Goal: Information Seeking & Learning: Learn about a topic

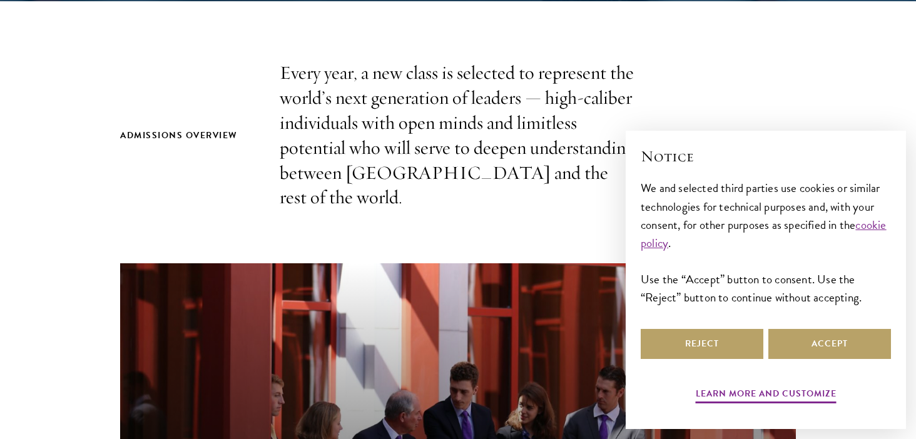
scroll to position [422, 0]
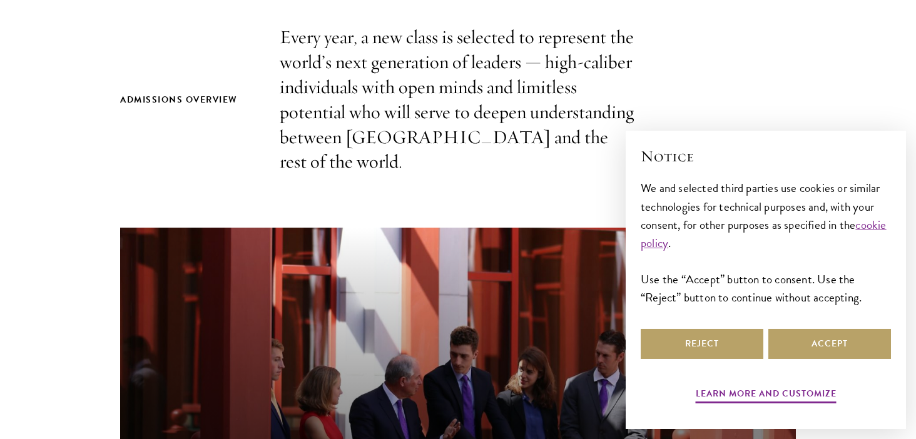
click at [735, 367] on div "Learn more and customize Reject Accept" at bounding box center [765, 366] width 250 height 81
click at [732, 348] on button "Reject" at bounding box center [701, 344] width 123 height 30
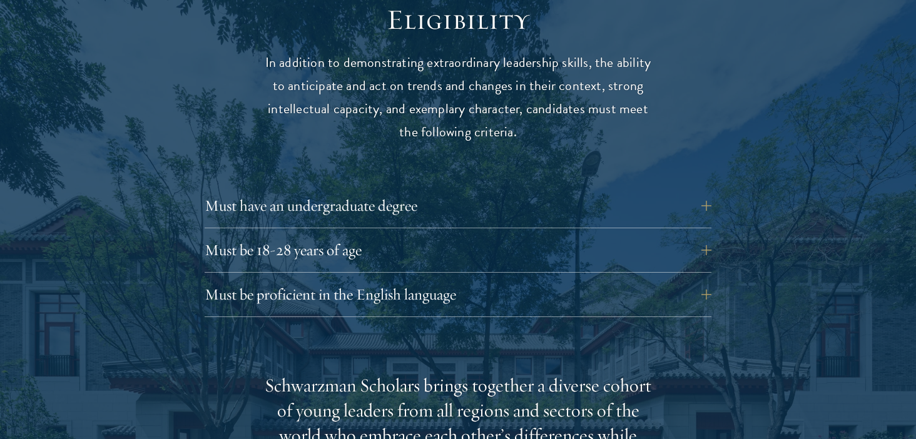
scroll to position [1690, 0]
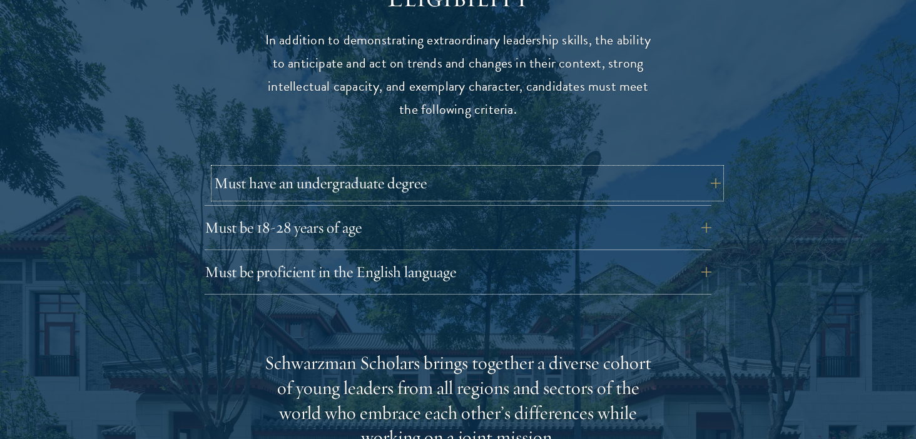
click at [508, 168] on button "Must have an undergraduate degree" at bounding box center [467, 183] width 507 height 30
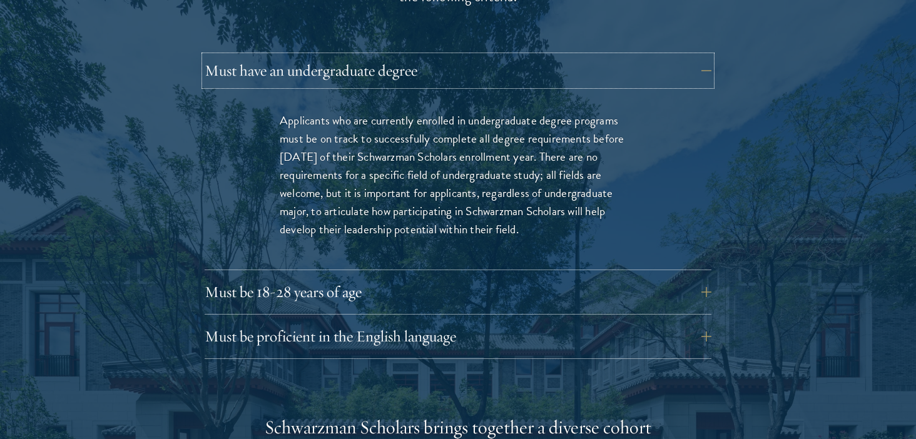
scroll to position [1804, 0]
click at [488, 276] on button "Must be 18-28 years of age" at bounding box center [467, 291] width 507 height 30
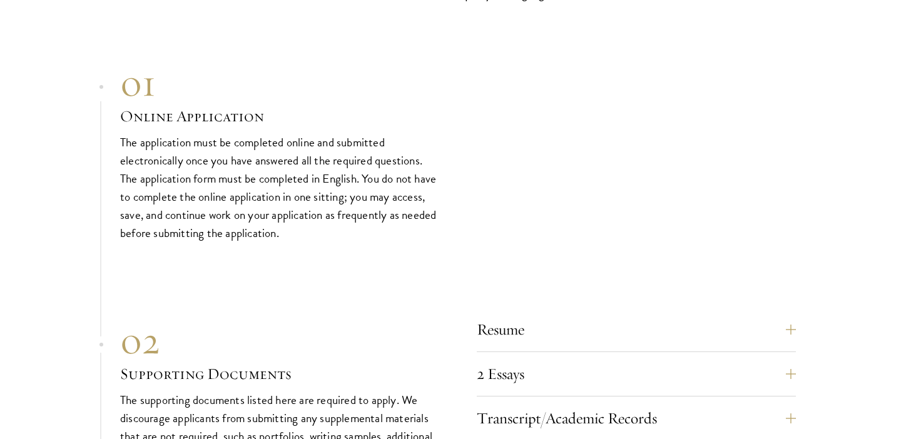
scroll to position [3970, 0]
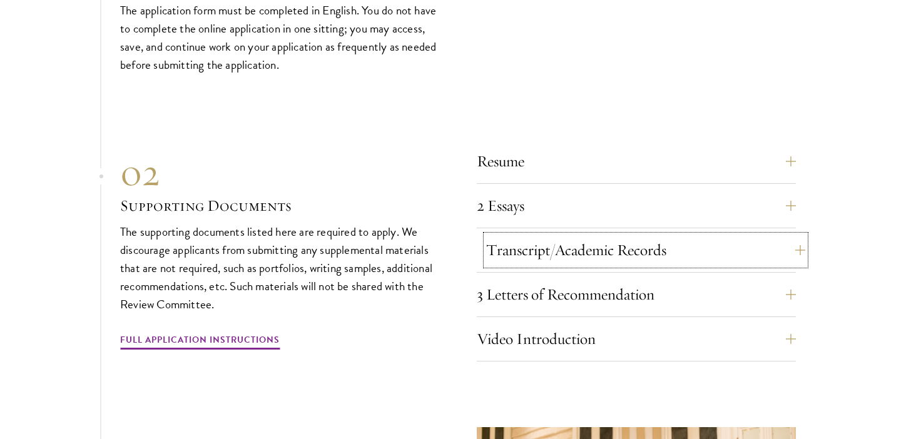
click at [567, 237] on button "Transcript/Academic Records" at bounding box center [645, 250] width 319 height 30
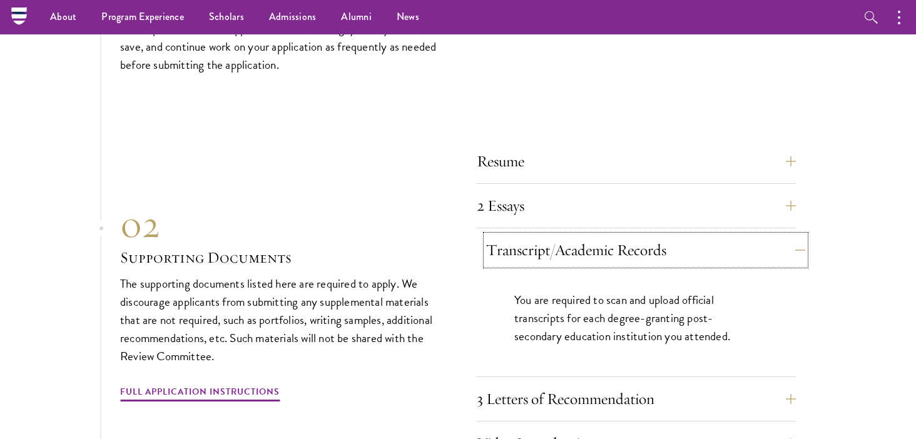
scroll to position [3866, 0]
click at [594, 238] on button "Transcript/Academic Records" at bounding box center [645, 250] width 319 height 30
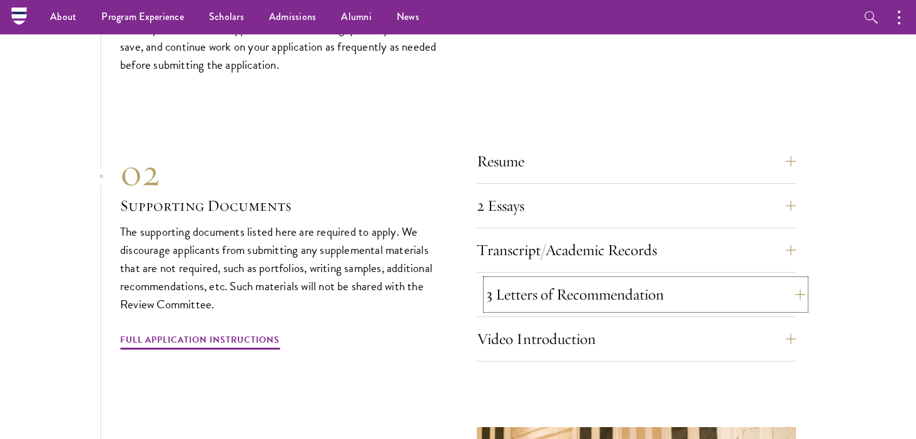
click at [590, 280] on button "3 Letters of Recommendation" at bounding box center [645, 295] width 319 height 30
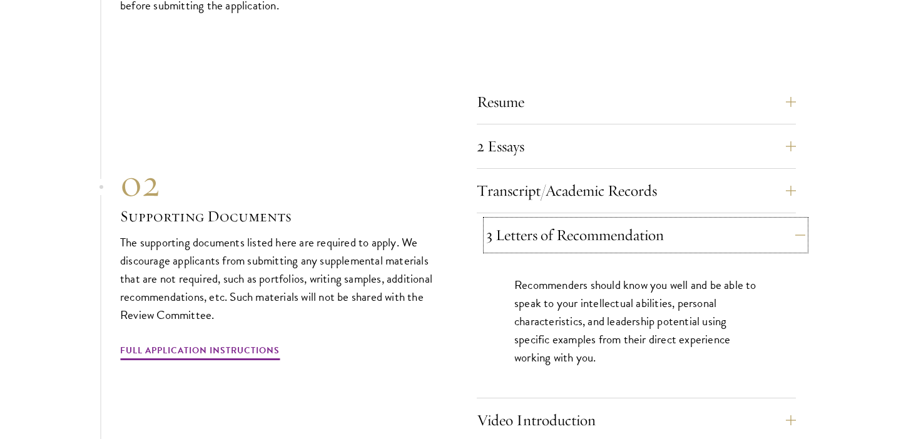
scroll to position [3926, 0]
click at [605, 220] on button "3 Letters of Recommendation" at bounding box center [645, 235] width 319 height 30
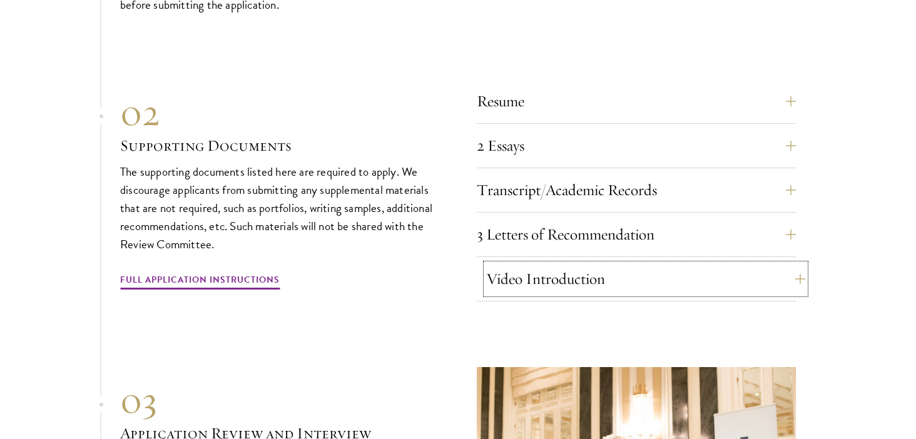
click at [603, 264] on button "Video Introduction" at bounding box center [645, 279] width 319 height 30
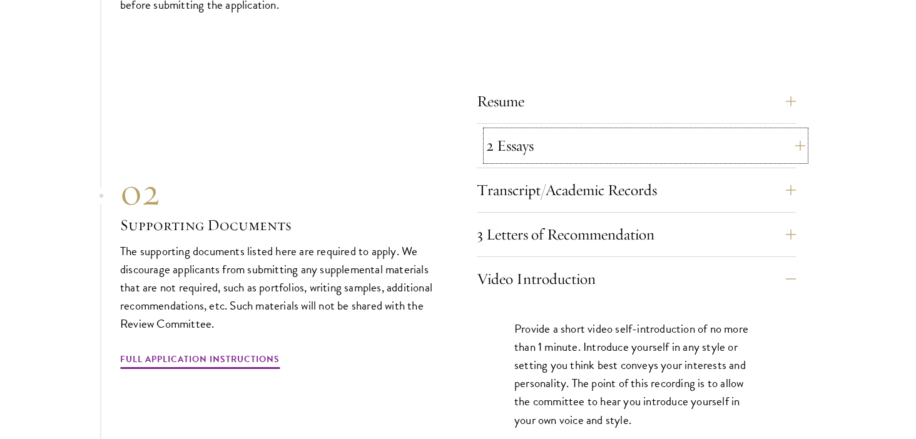
click at [600, 135] on button "2 Essays" at bounding box center [645, 146] width 319 height 30
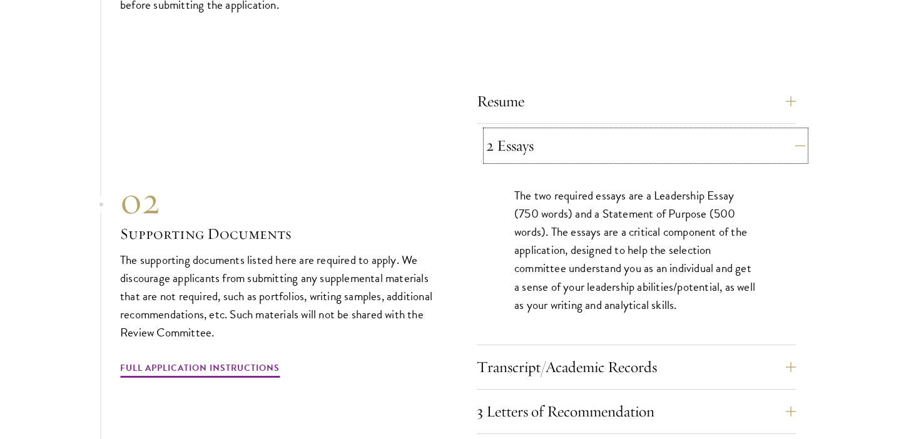
click at [600, 136] on button "2 Essays" at bounding box center [645, 146] width 319 height 30
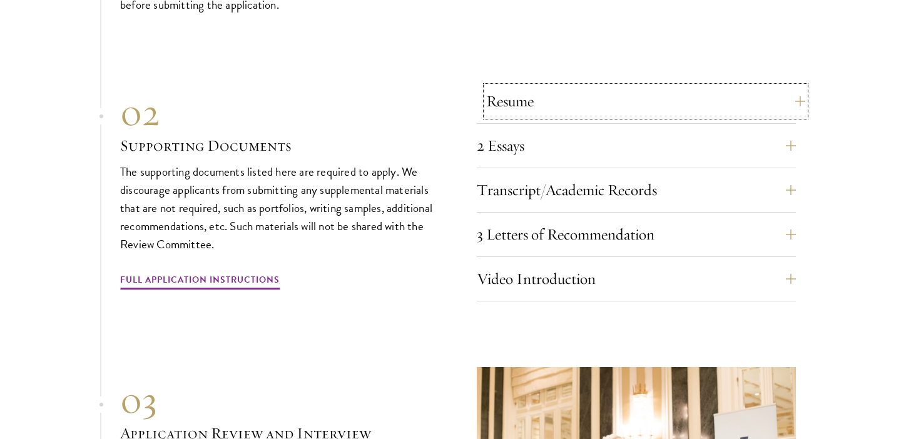
click at [597, 86] on button "Resume" at bounding box center [645, 101] width 319 height 30
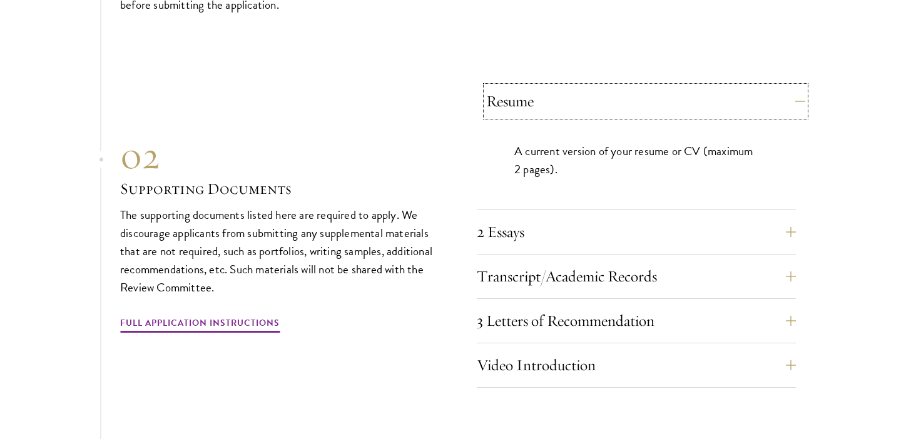
click at [597, 86] on button "Resume" at bounding box center [645, 101] width 319 height 30
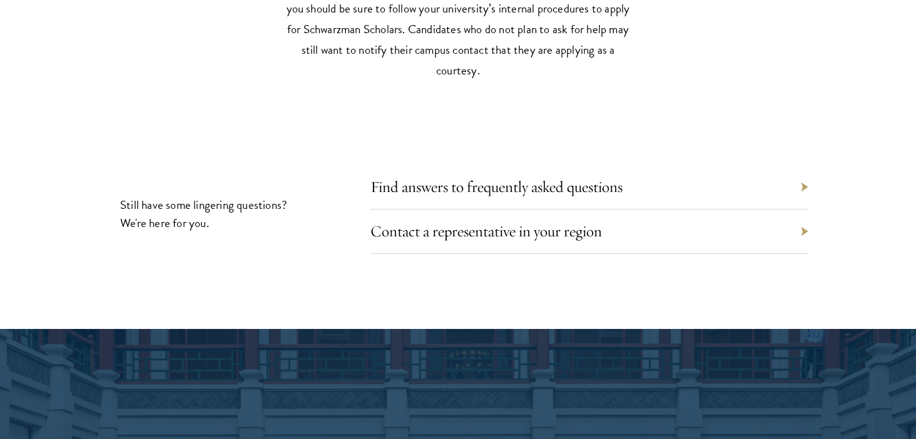
scroll to position [5610, 0]
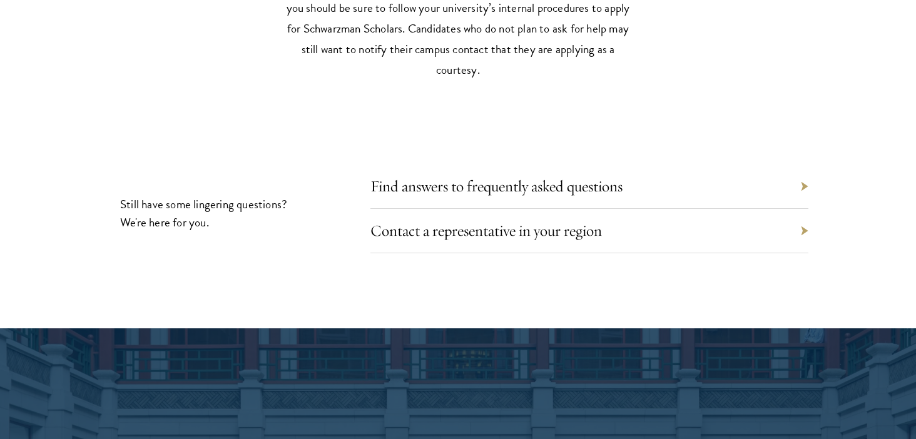
click at [597, 173] on div "Find answers to frequently asked questions" at bounding box center [589, 186] width 438 height 44
click at [597, 176] on link "Find answers to frequently asked questions" at bounding box center [506, 185] width 252 height 19
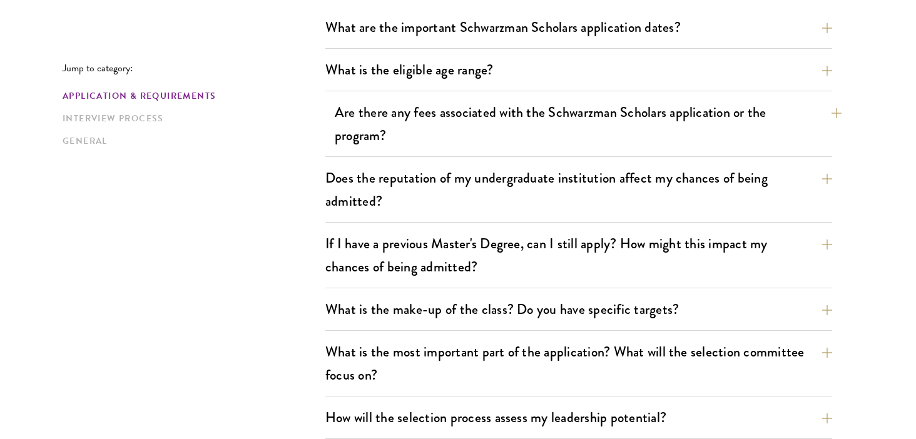
scroll to position [464, 0]
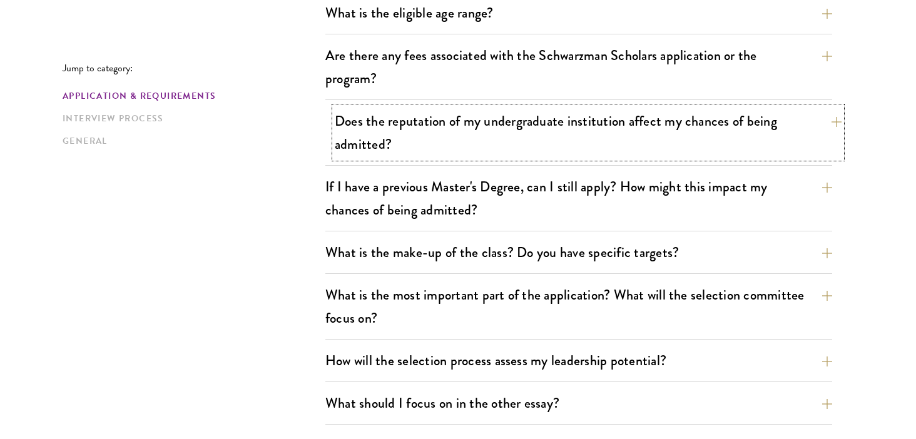
click at [595, 136] on button "Does the reputation of my undergraduate institution affect my chances of being …" at bounding box center [588, 132] width 507 height 51
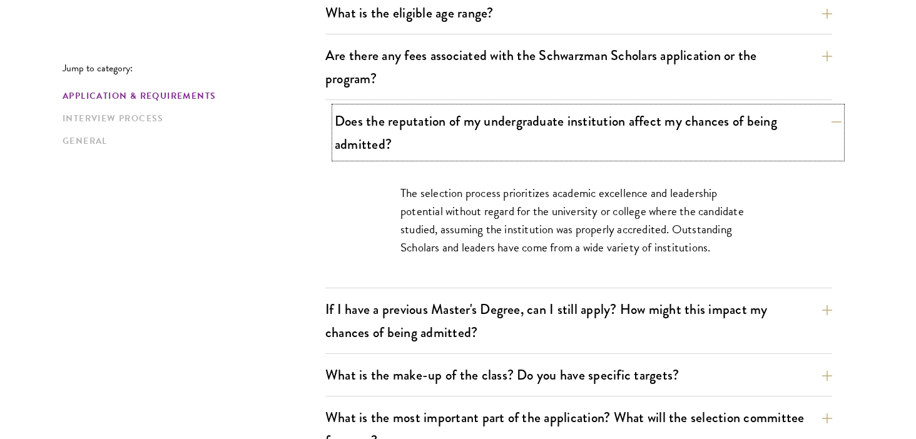
click at [595, 136] on button "Does the reputation of my undergraduate institution affect my chances of being …" at bounding box center [588, 132] width 507 height 51
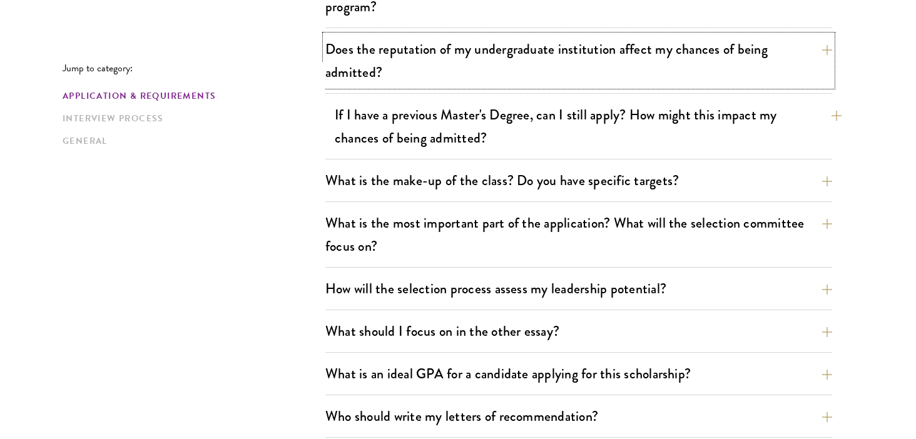
scroll to position [538, 0]
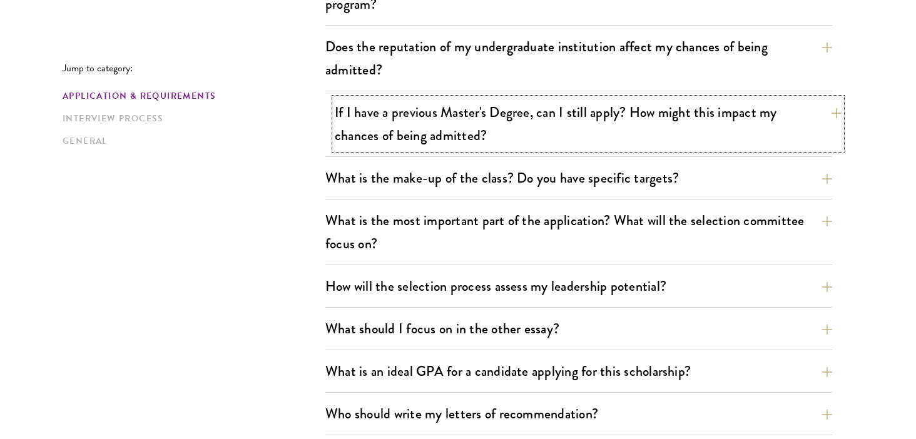
click at [637, 138] on button "If I have a previous Master's Degree, can I still apply? How might this impact …" at bounding box center [588, 123] width 507 height 51
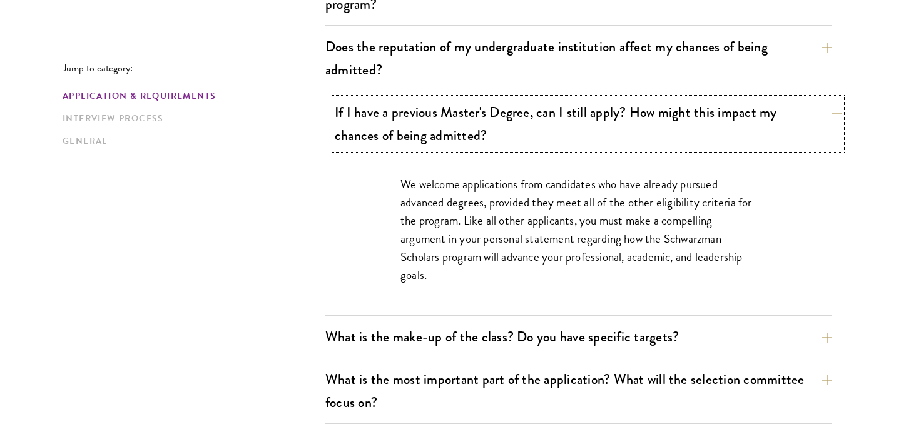
click at [637, 138] on button "If I have a previous Master's Degree, can I still apply? How might this impact …" at bounding box center [588, 123] width 507 height 51
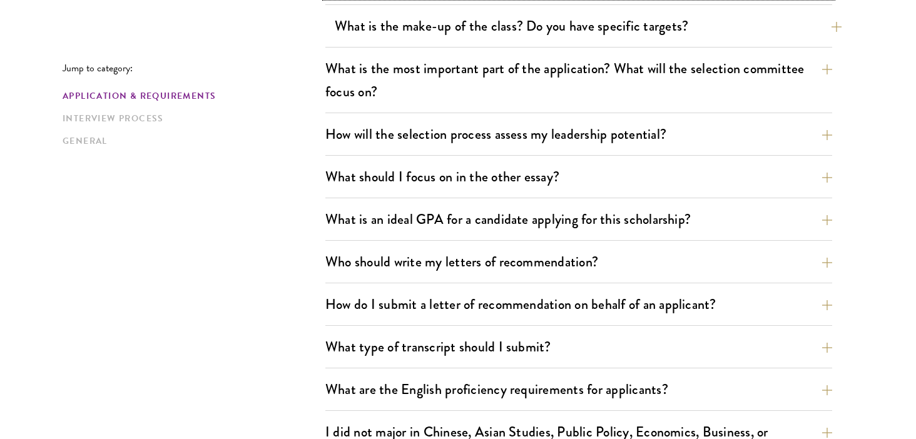
scroll to position [691, 0]
click at [639, 84] on button "What is the most important part of the application? What will the selection com…" at bounding box center [578, 79] width 507 height 51
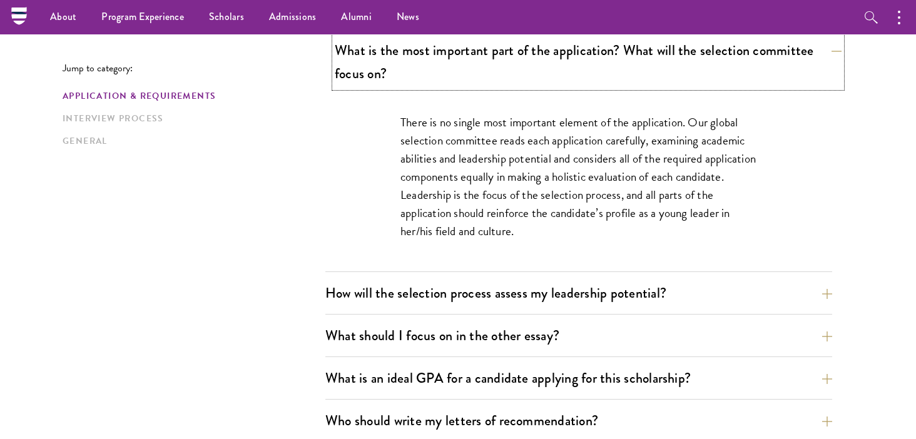
scroll to position [705, 0]
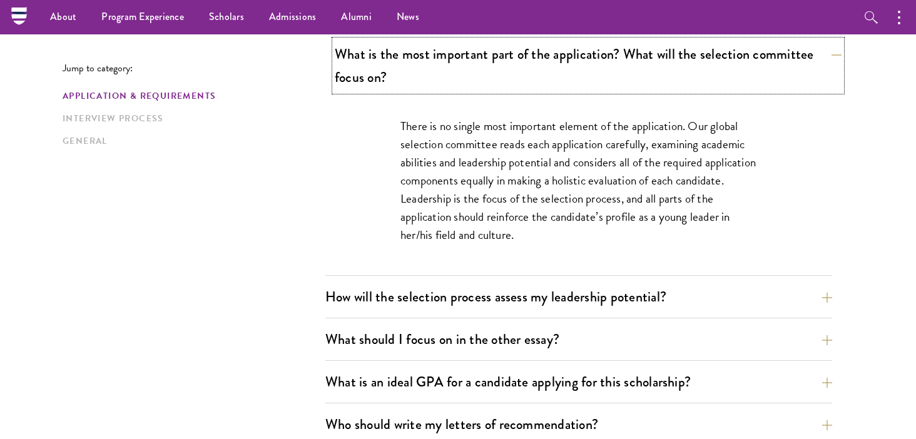
click at [647, 61] on button "What is the most important part of the application? What will the selection com…" at bounding box center [588, 65] width 507 height 51
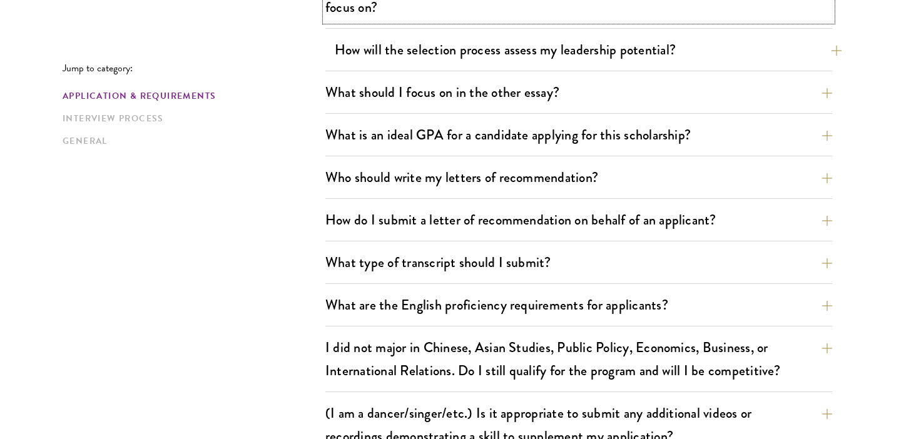
scroll to position [776, 0]
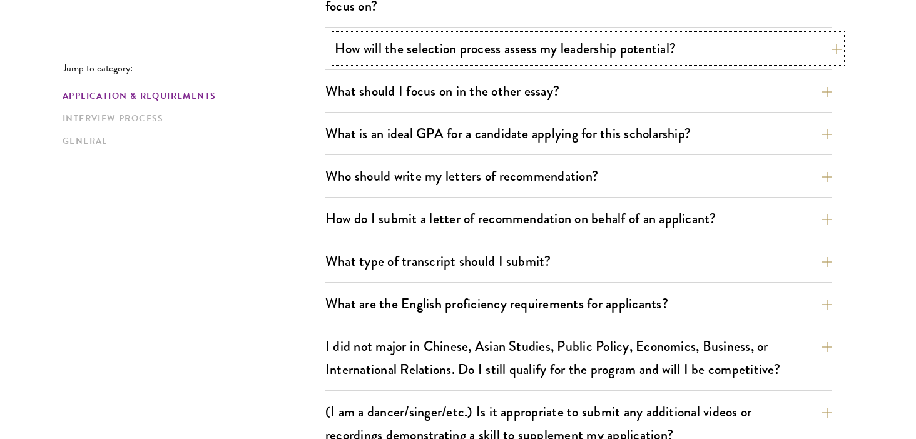
click at [643, 54] on button "How will the selection process assess my leadership potential?" at bounding box center [588, 48] width 507 height 28
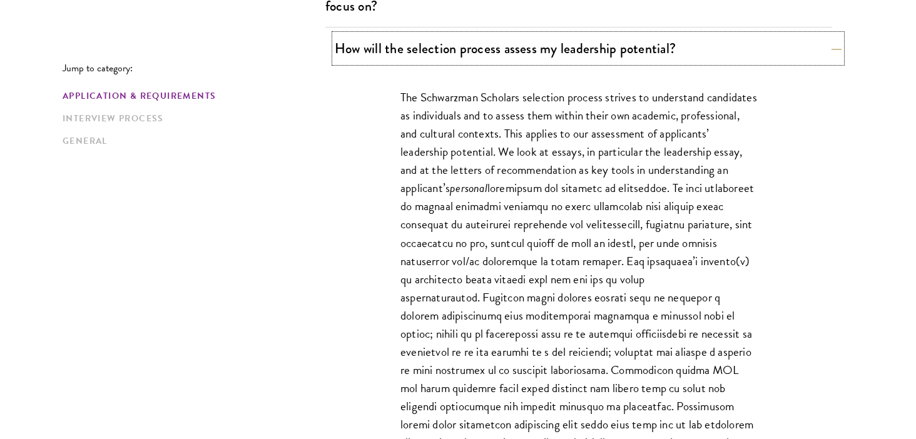
click at [643, 53] on button "How will the selection process assess my leadership potential?" at bounding box center [588, 48] width 507 height 28
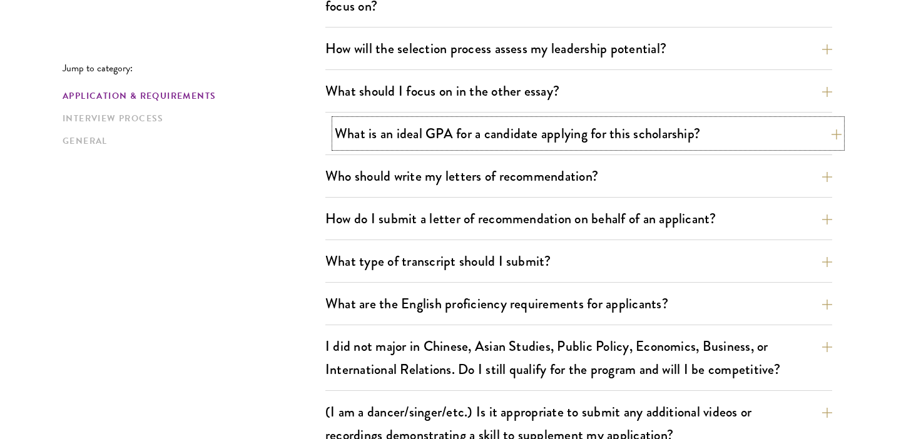
click at [664, 127] on button "What is an ideal GPA for a candidate applying for this scholarship?" at bounding box center [588, 133] width 507 height 28
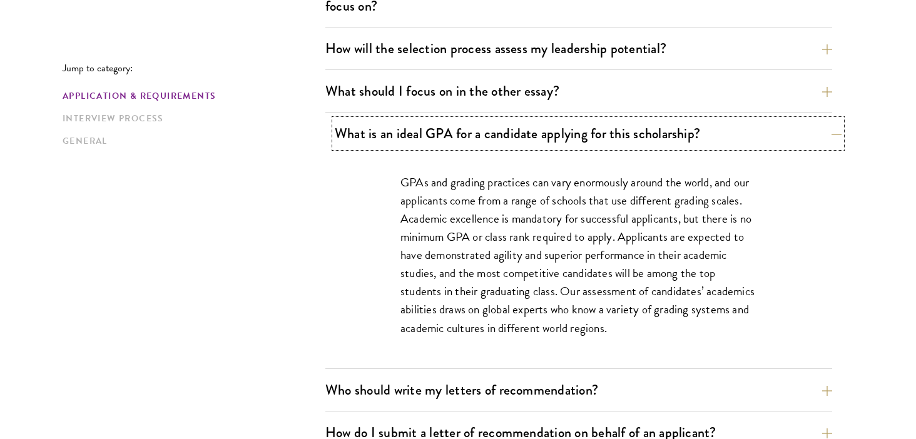
click at [644, 127] on button "What is an ideal GPA for a candidate applying for this scholarship?" at bounding box center [588, 133] width 507 height 28
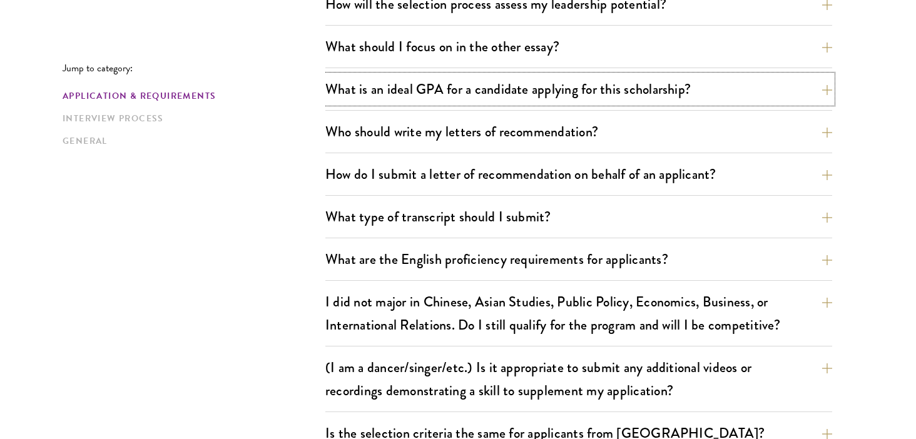
scroll to position [834, 0]
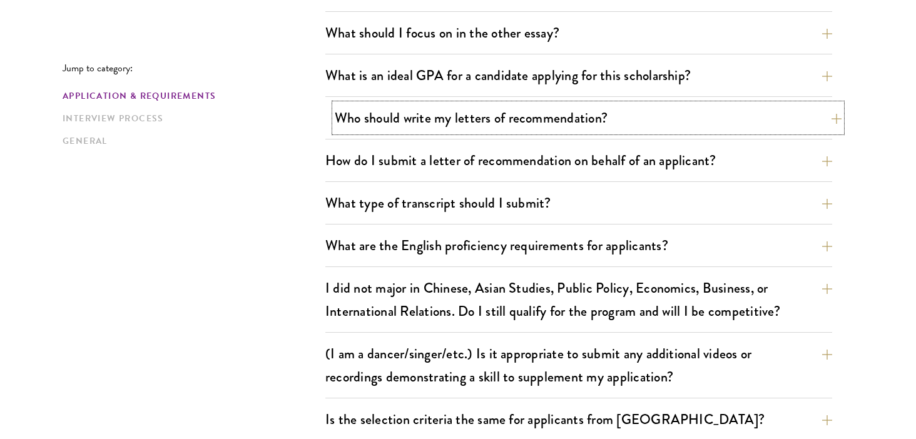
click at [618, 109] on button "Who should write my letters of recommendation?" at bounding box center [588, 118] width 507 height 28
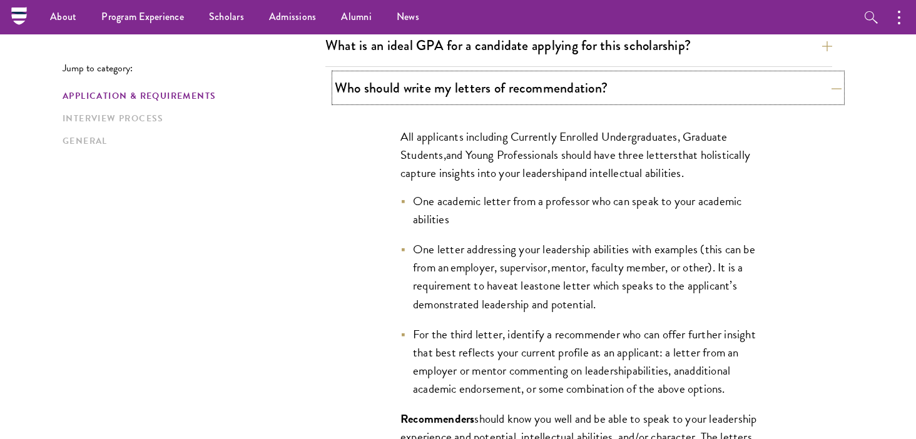
scroll to position [862, 0]
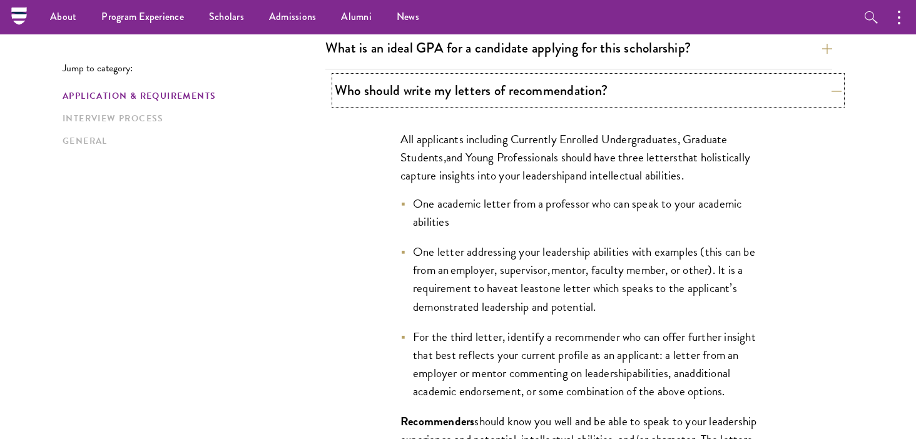
click at [585, 98] on button "Who should write my letters of recommendation?" at bounding box center [588, 90] width 507 height 28
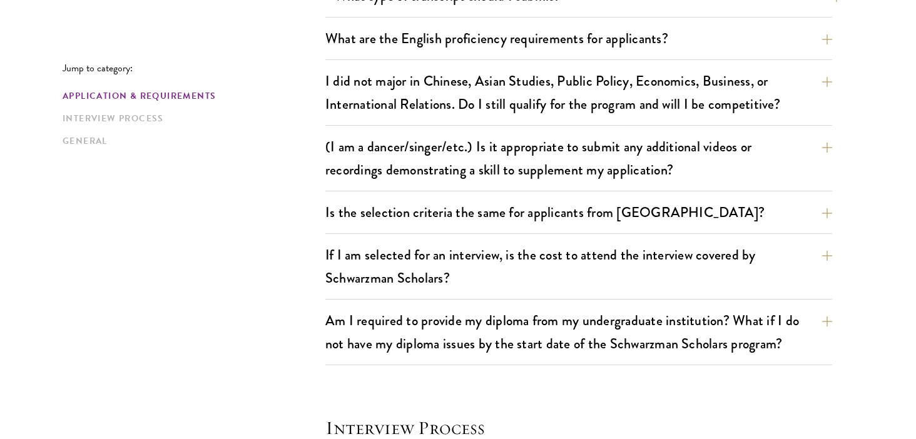
scroll to position [1044, 0]
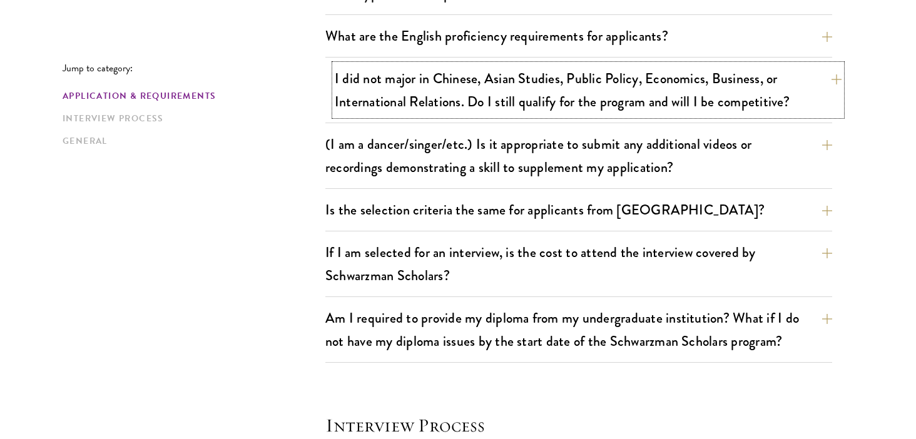
click at [629, 98] on button "I did not major in Chinese, Asian Studies, Public Policy, Economics, Business, …" at bounding box center [588, 89] width 507 height 51
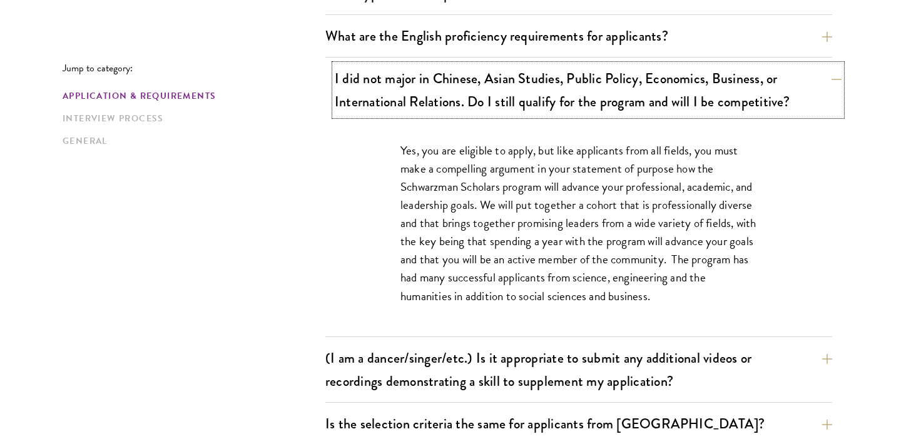
click at [629, 98] on button "I did not major in Chinese, Asian Studies, Public Policy, Economics, Business, …" at bounding box center [588, 89] width 507 height 51
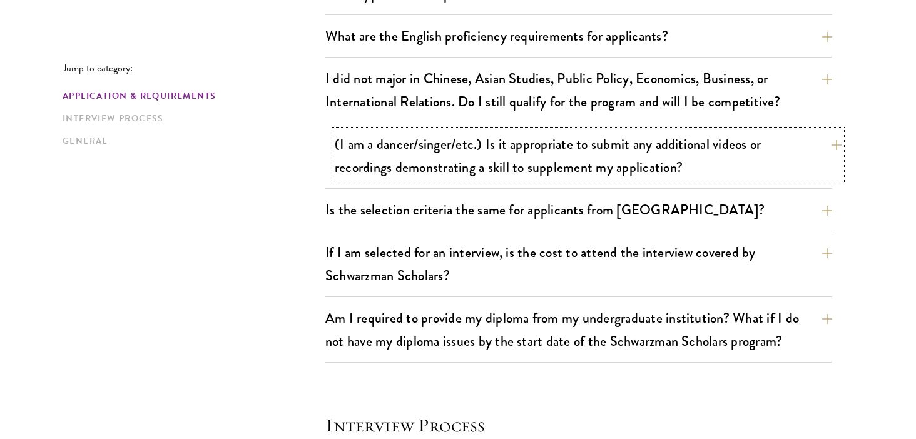
click at [649, 169] on button "(I am a dancer/singer/etc.) Is it appropriate to submit any additional videos o…" at bounding box center [588, 155] width 507 height 51
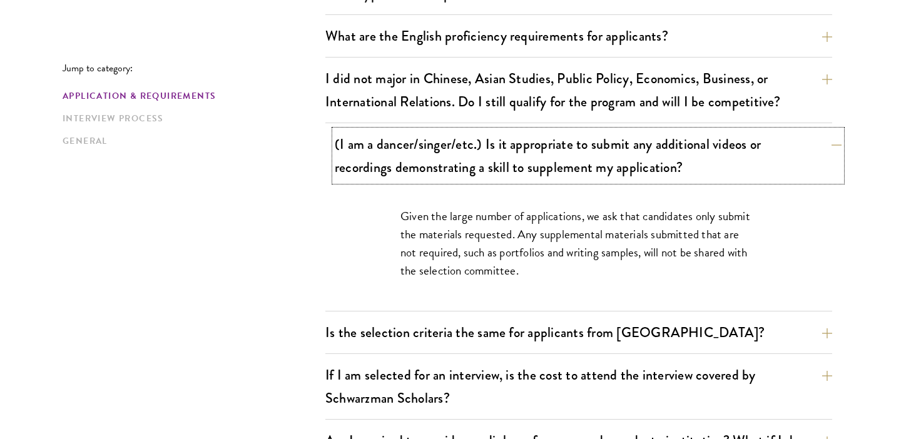
click at [644, 167] on button "(I am a dancer/singer/etc.) Is it appropriate to submit any additional videos o…" at bounding box center [588, 155] width 507 height 51
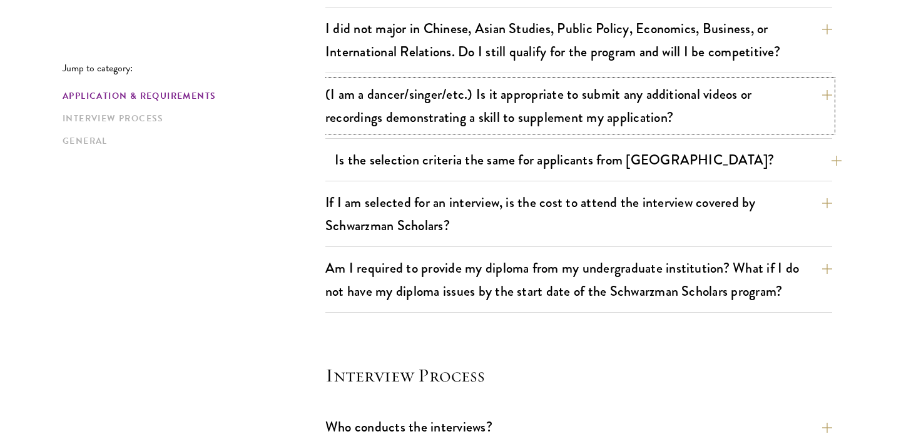
scroll to position [1097, 0]
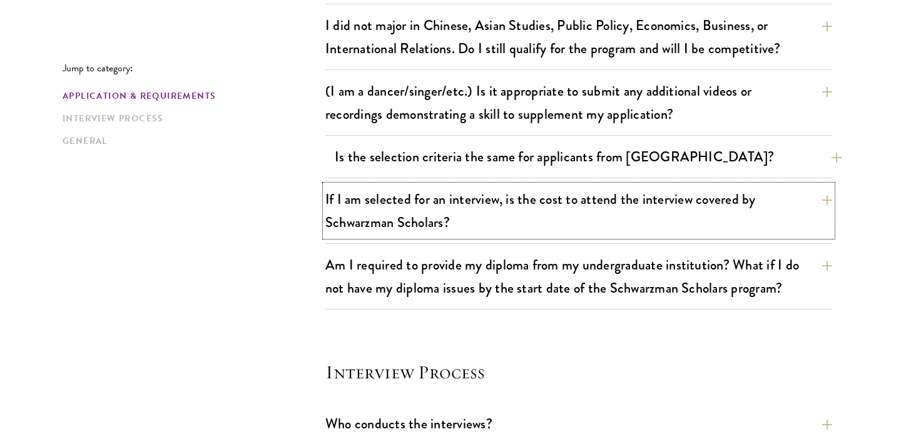
click at [648, 214] on button "If I am selected for an interview, is the cost to attend the interview covered …" at bounding box center [578, 210] width 507 height 51
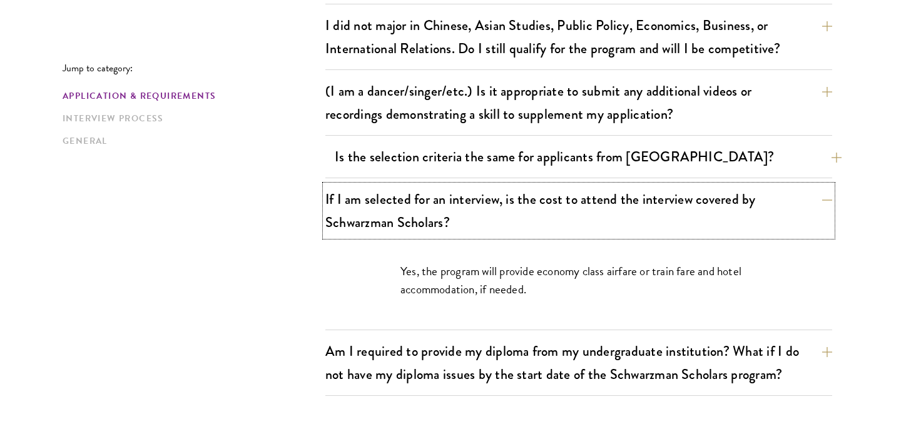
click at [648, 214] on button "If I am selected for an interview, is the cost to attend the interview covered …" at bounding box center [578, 210] width 507 height 51
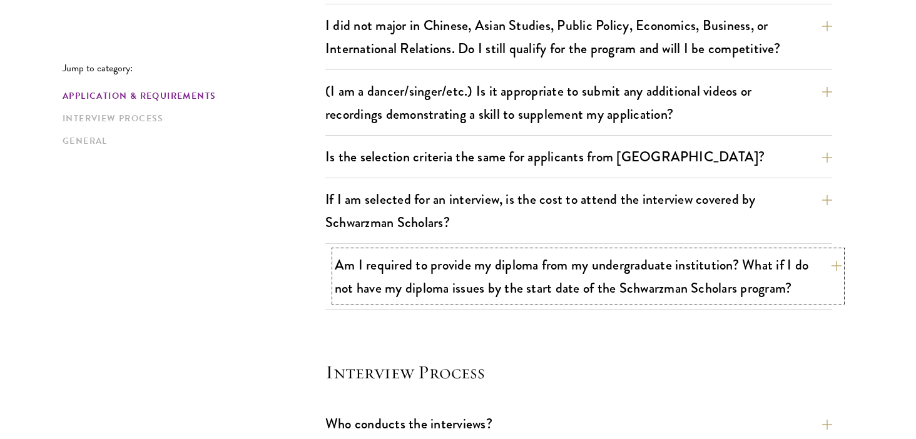
click at [662, 275] on button "Am I required to provide my diploma from my undergraduate institution? What if …" at bounding box center [588, 276] width 507 height 51
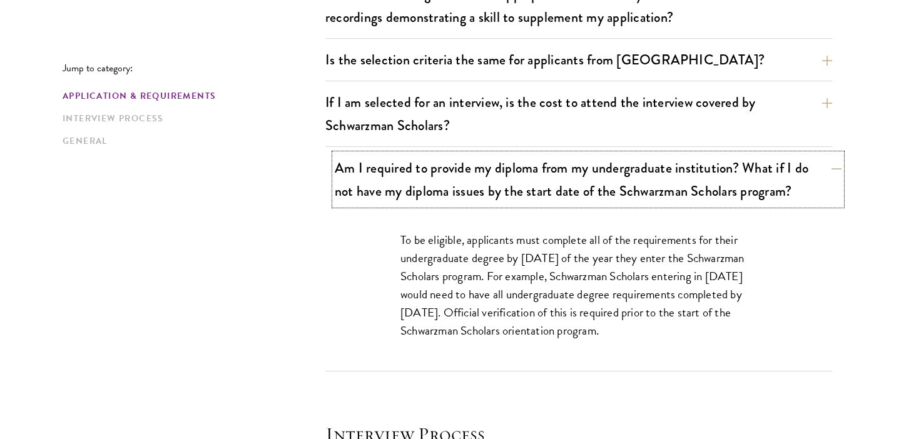
scroll to position [1196, 0]
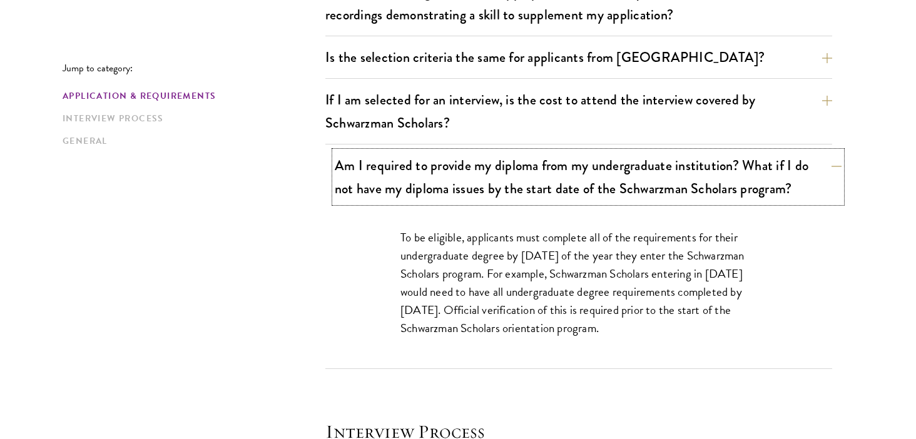
click at [662, 180] on button "Am I required to provide my diploma from my undergraduate institution? What if …" at bounding box center [588, 176] width 507 height 51
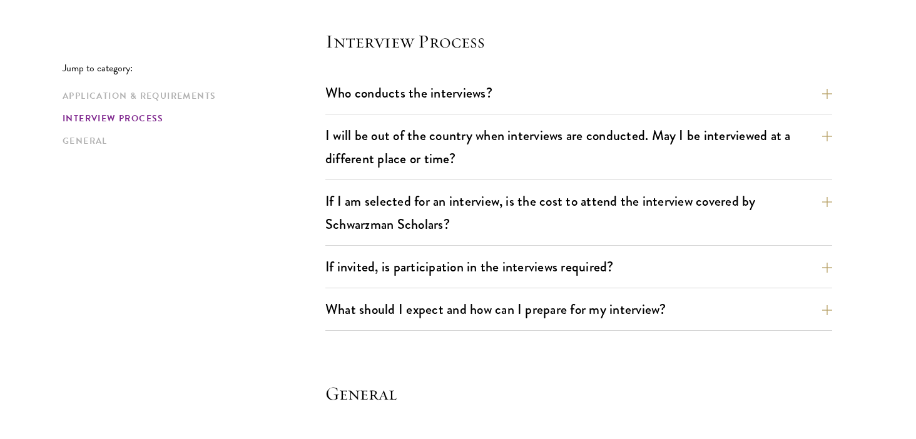
scroll to position [1429, 0]
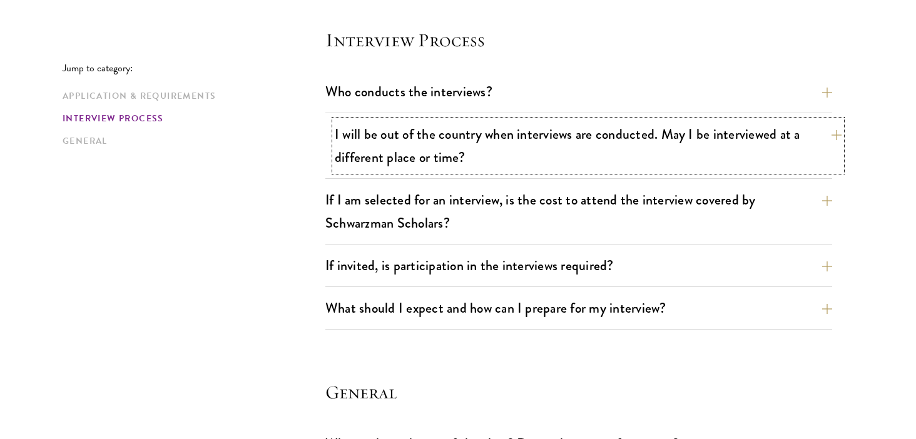
click at [662, 158] on button "I will be out of the country when interviews are conducted. May I be interviewe…" at bounding box center [588, 145] width 507 height 51
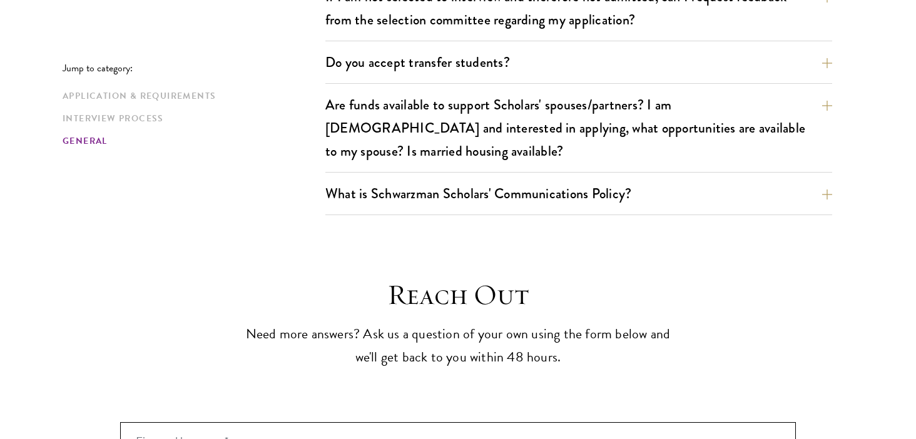
scroll to position [2258, 0]
